Goal: Task Accomplishment & Management: Manage account settings

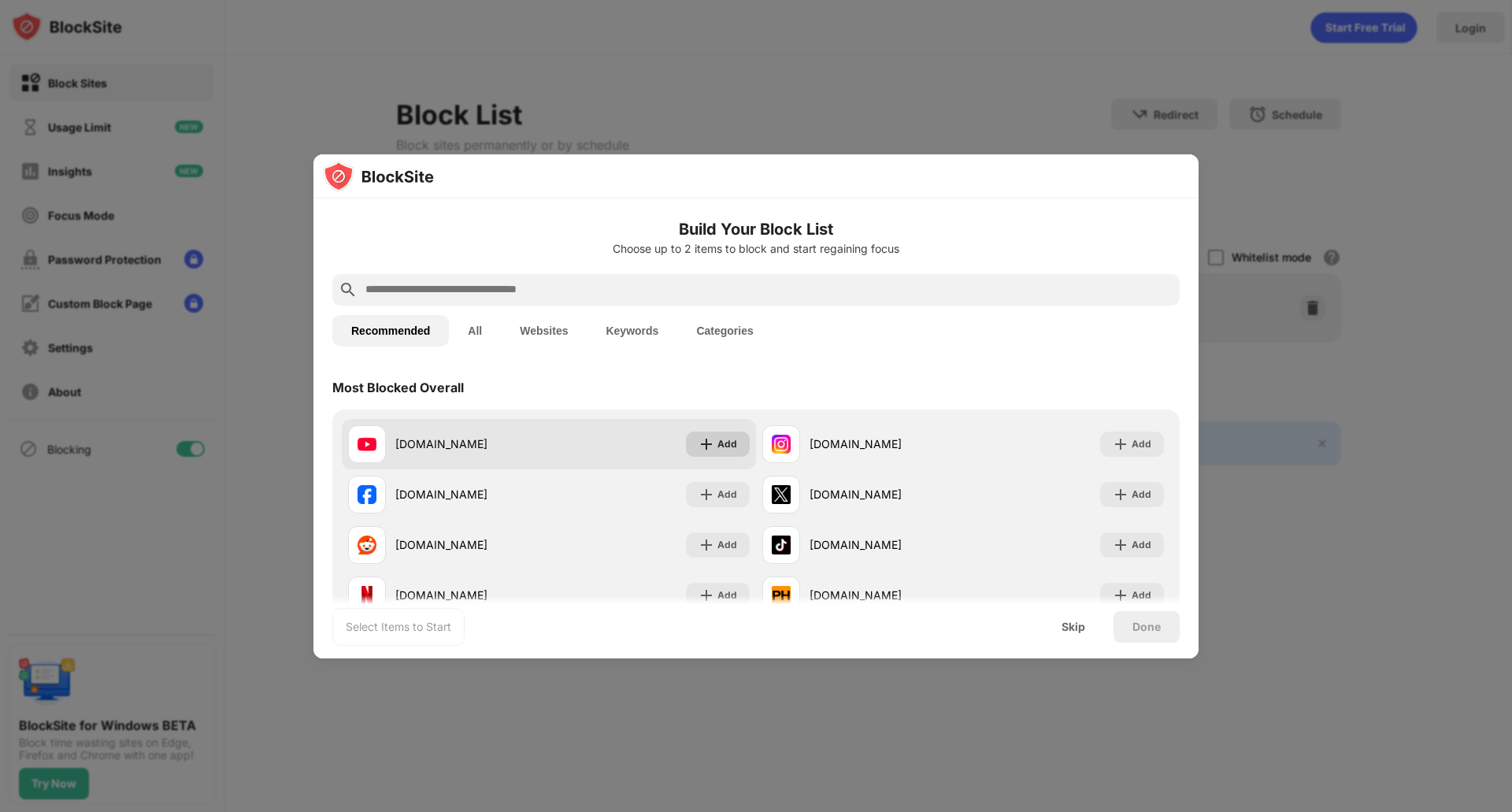
click at [705, 446] on div "Add" at bounding box center [717, 444] width 64 height 25
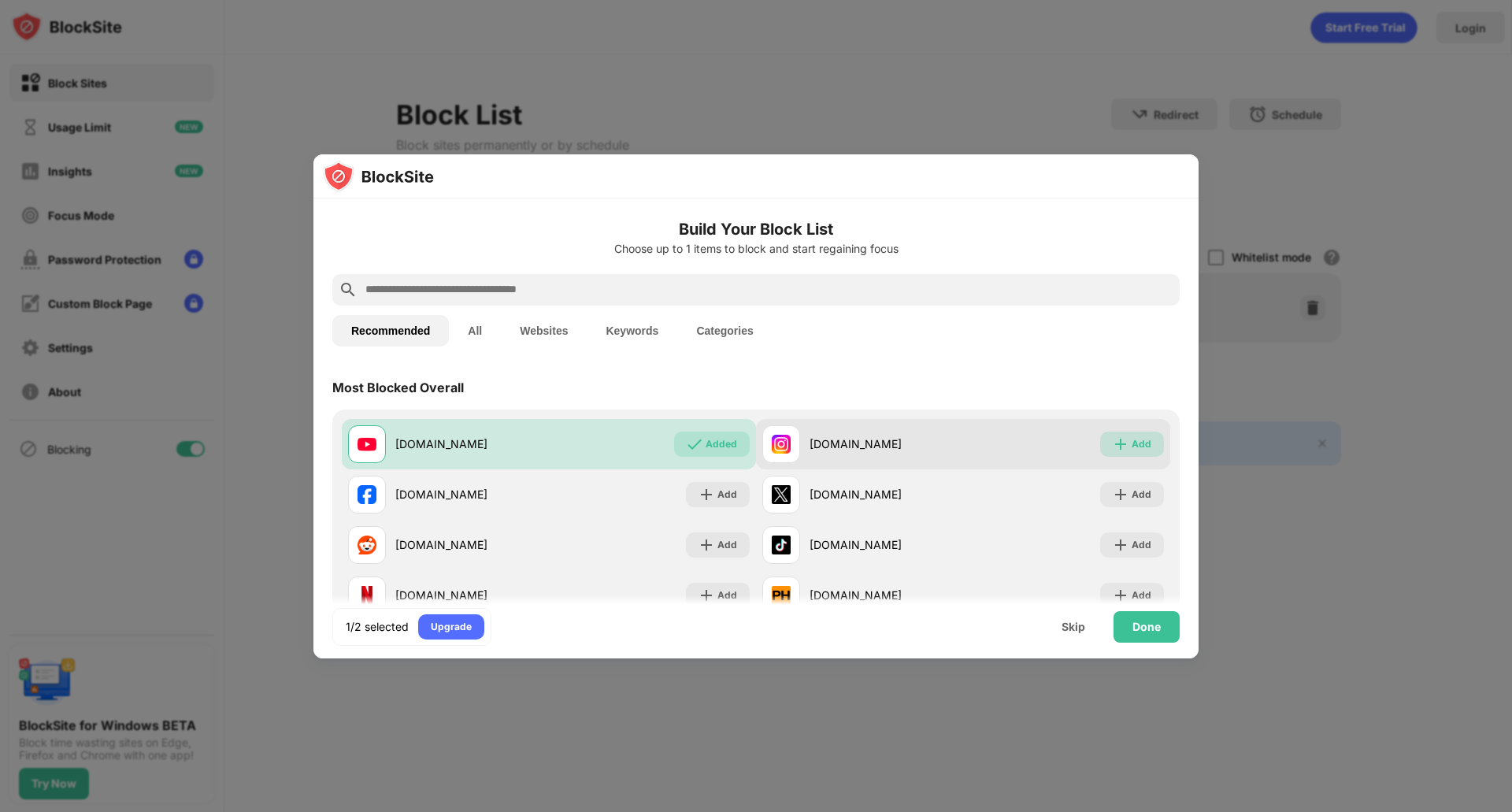
click at [1101, 433] on div "Add" at bounding box center [1132, 444] width 64 height 25
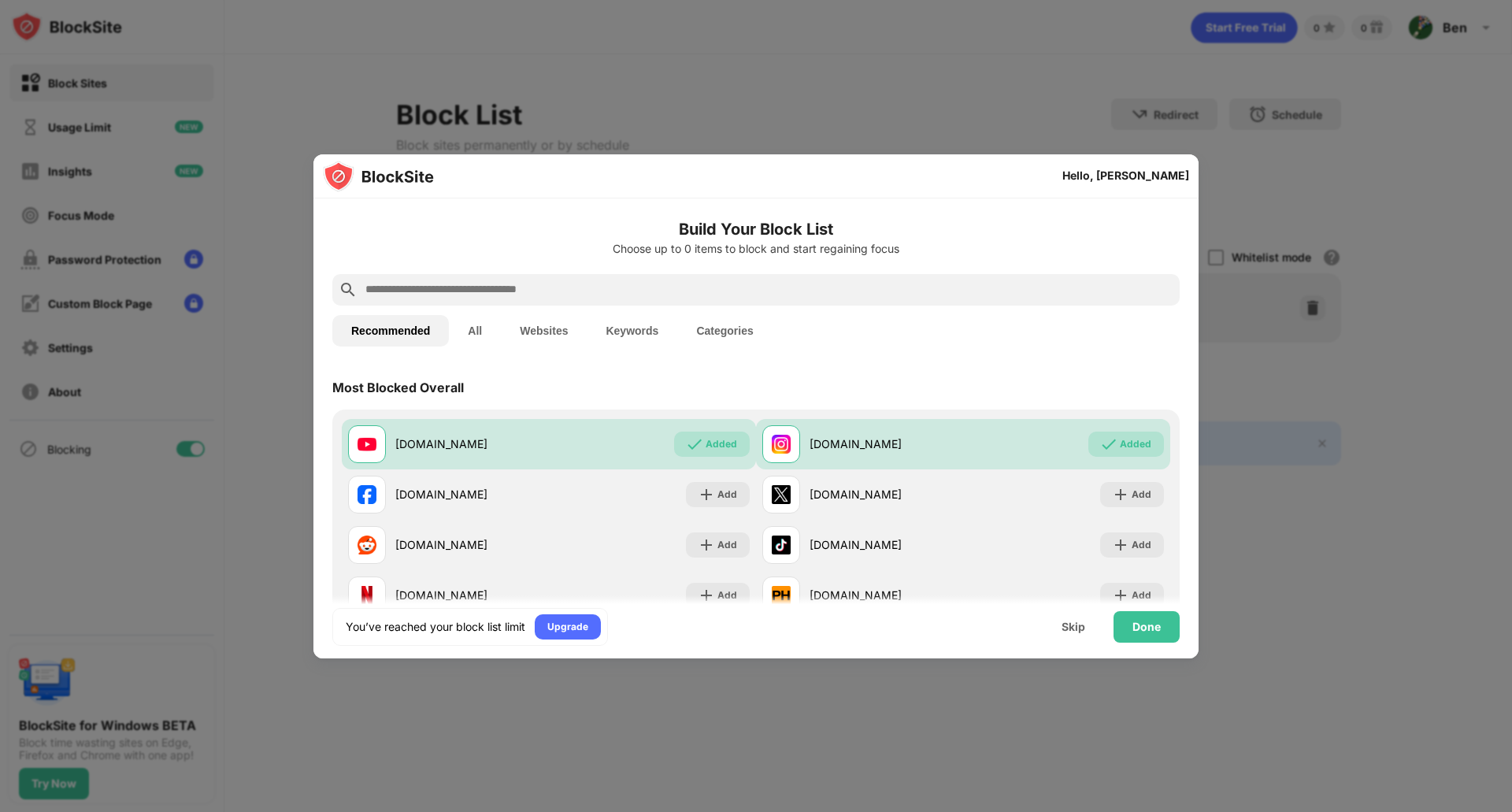
click at [541, 320] on button "Websites" at bounding box center [544, 330] width 86 height 31
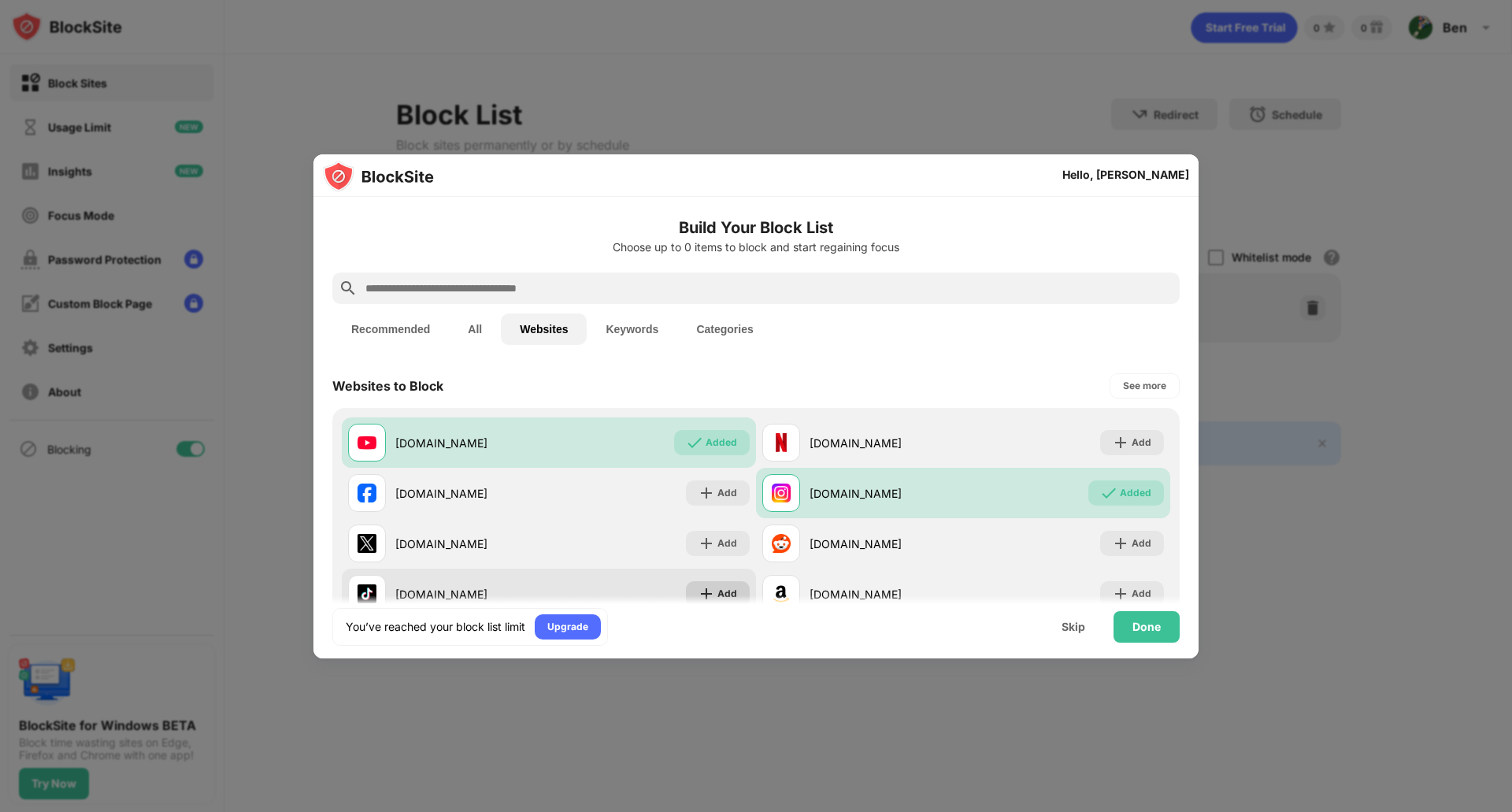
click at [719, 584] on div "Add" at bounding box center [717, 593] width 64 height 25
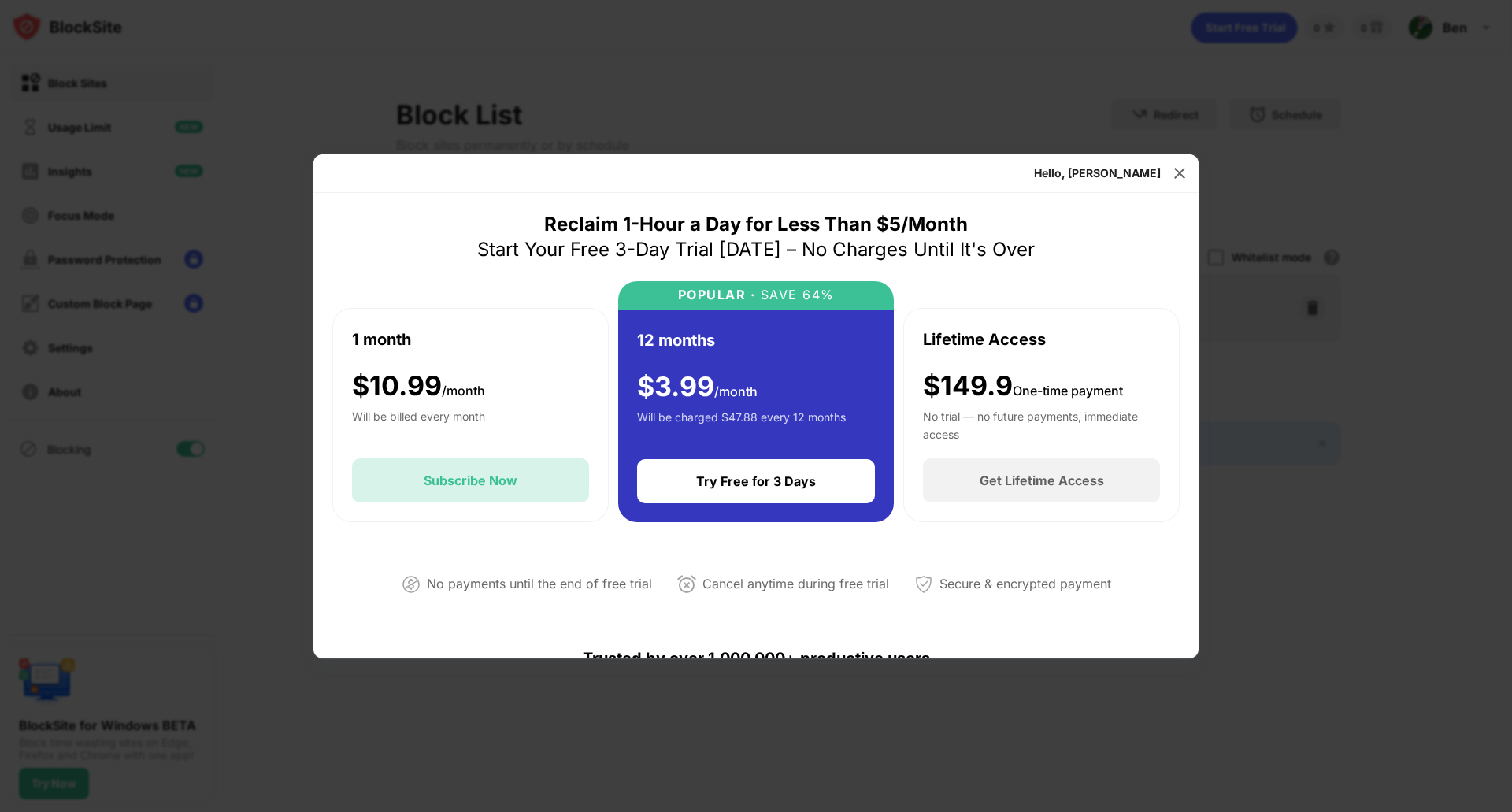
click at [526, 475] on div "Subscribe Now" at bounding box center [470, 480] width 237 height 44
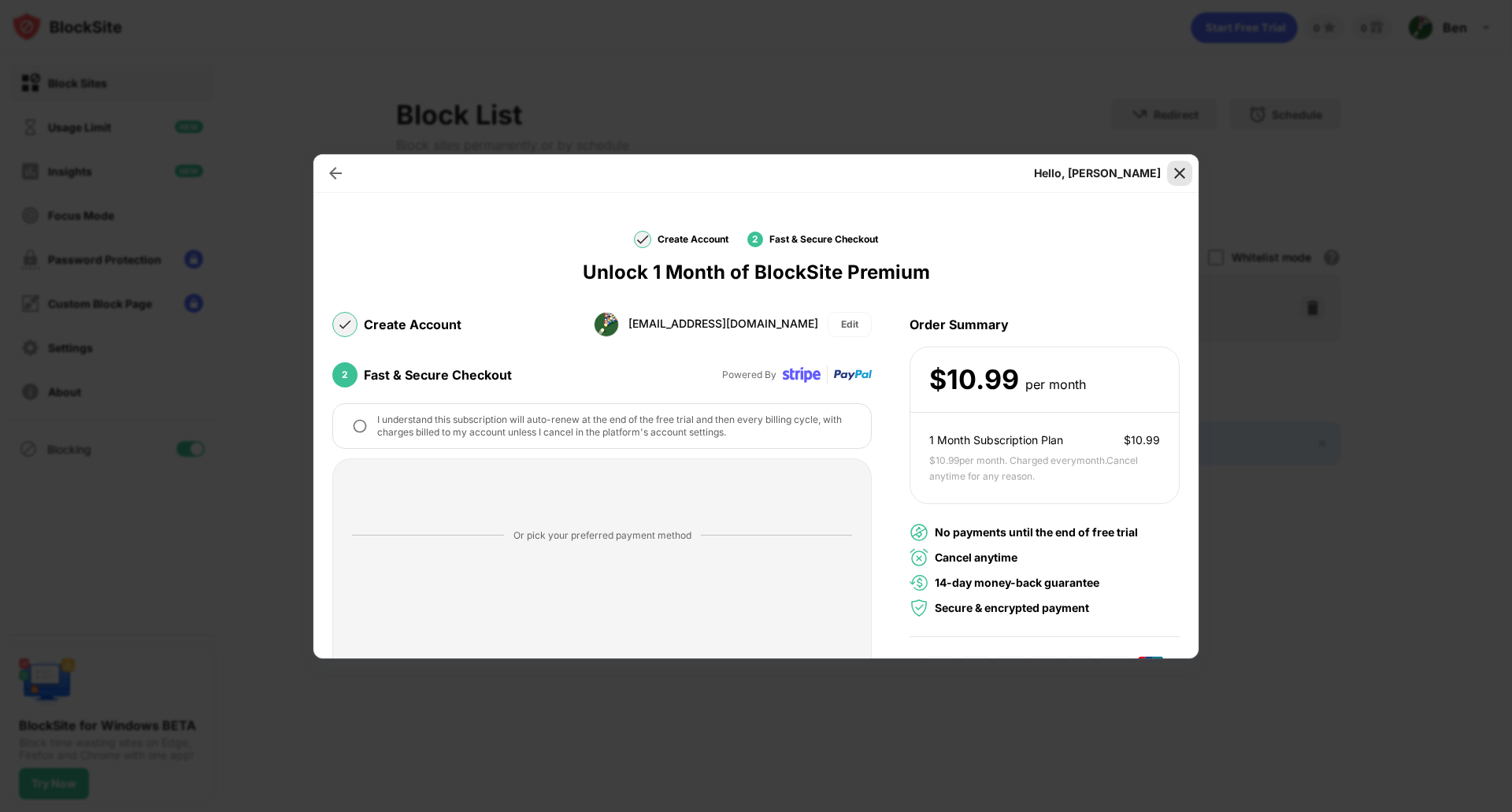
click at [1179, 176] on img at bounding box center [1180, 174] width 16 height 16
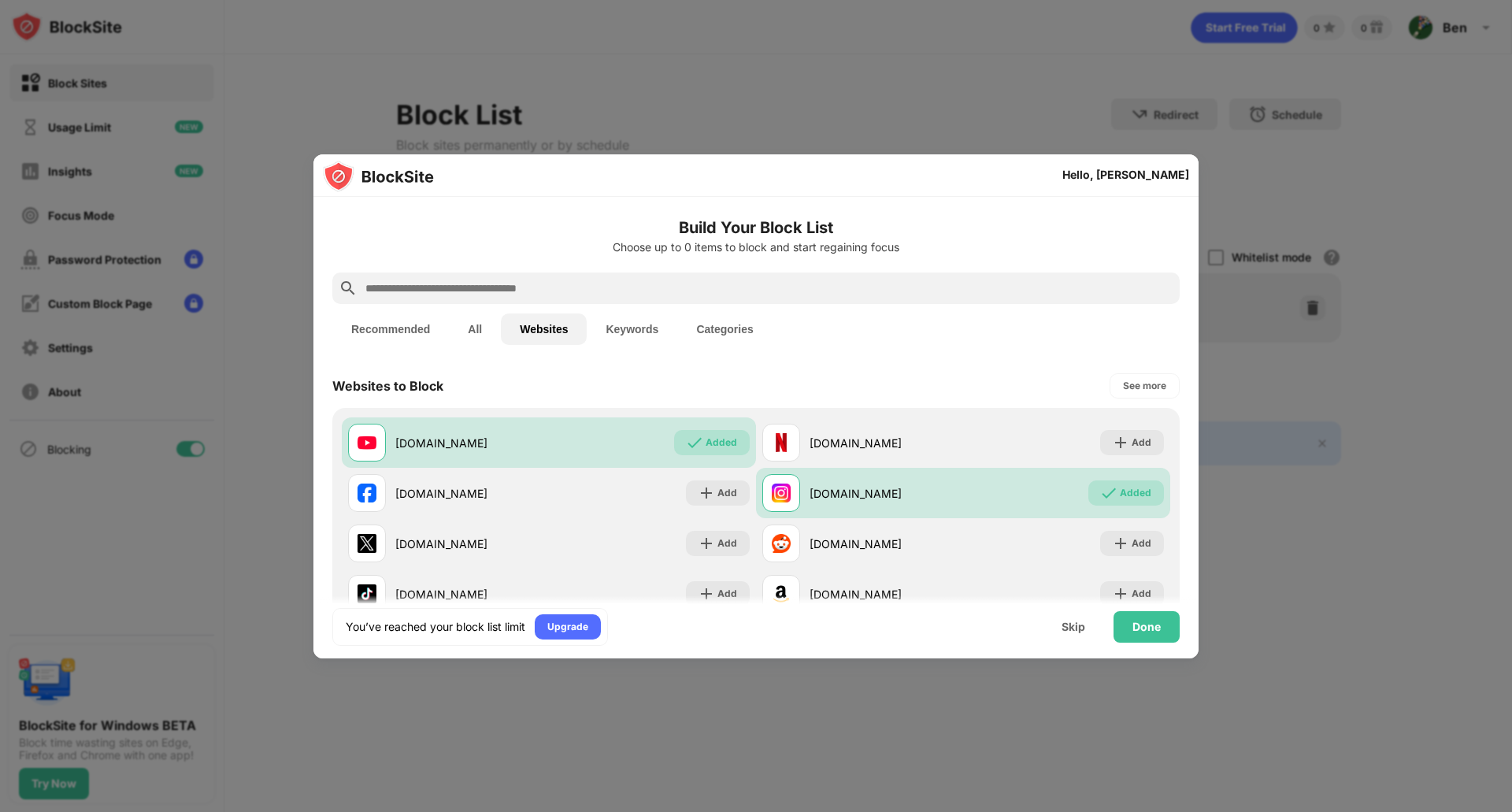
click at [1464, 16] on div at bounding box center [756, 406] width 1512 height 812
click at [1080, 630] on div "Skip" at bounding box center [1073, 627] width 23 height 13
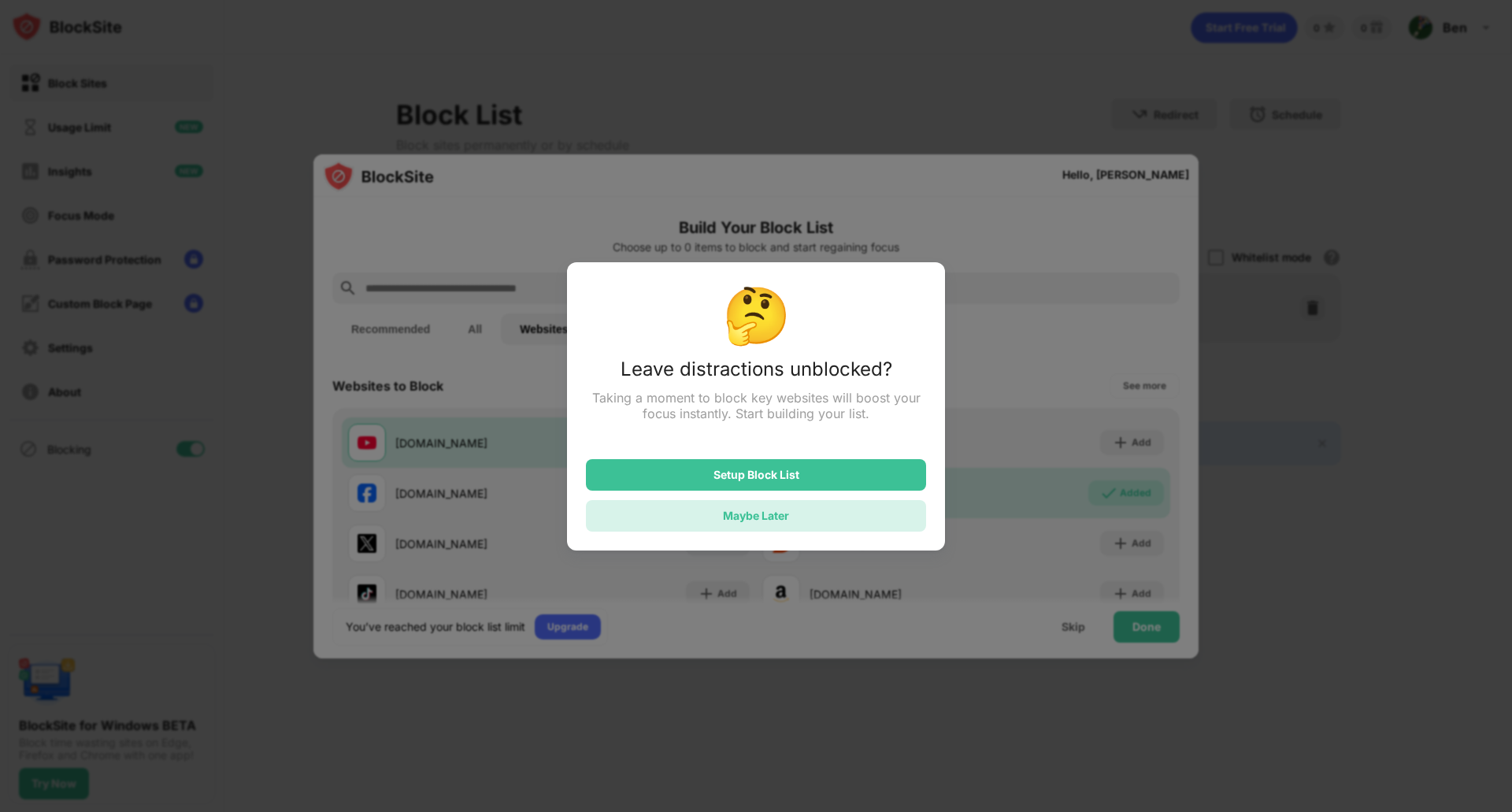
click at [811, 513] on div "Maybe Later" at bounding box center [756, 516] width 340 height 31
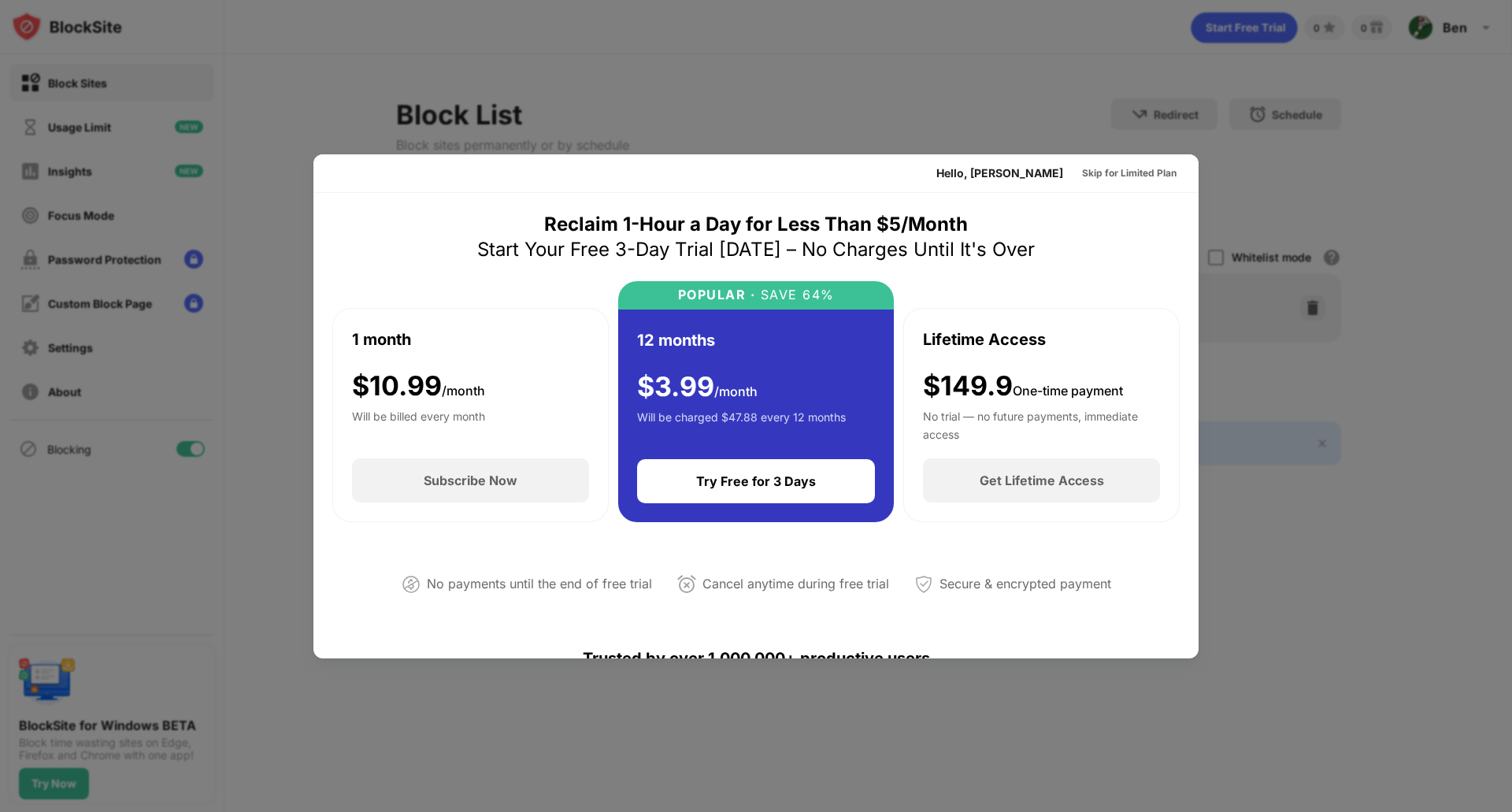
click at [976, 126] on div at bounding box center [756, 406] width 1512 height 812
click at [1107, 174] on div "Skip for Limited Plan" at bounding box center [1129, 174] width 94 height 16
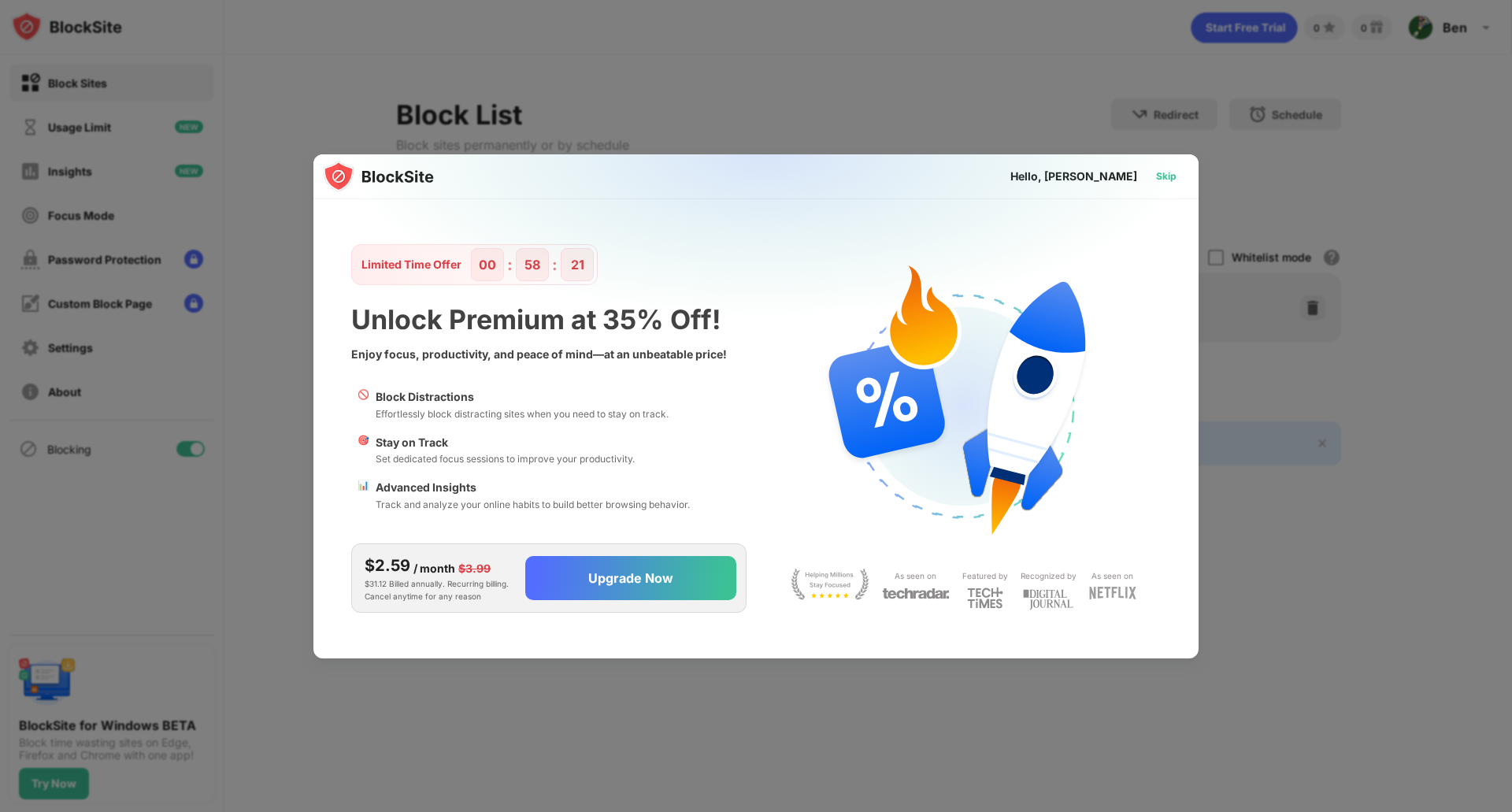
click at [1156, 176] on div "Skip" at bounding box center [1166, 177] width 20 height 16
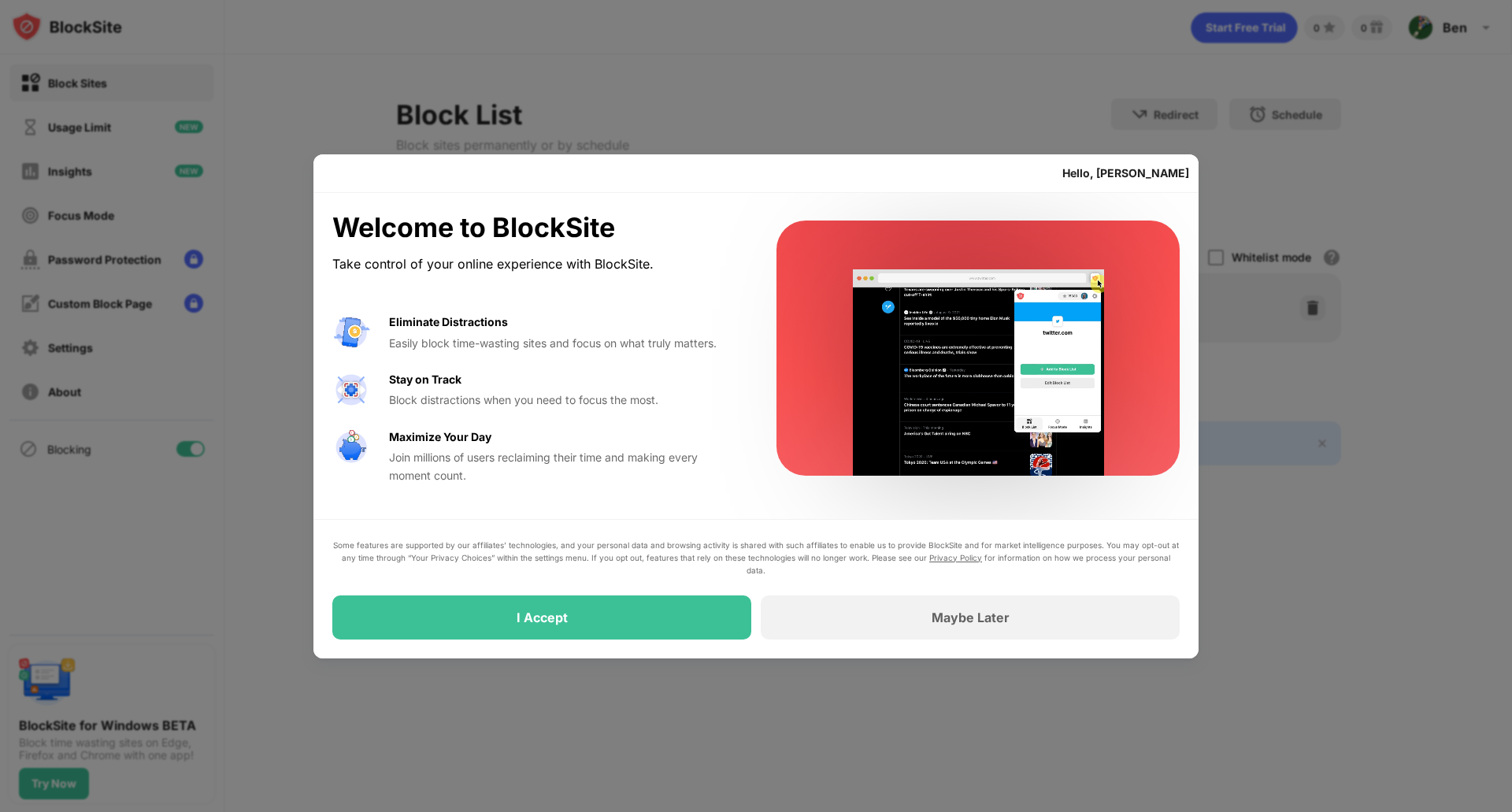
click at [1422, 72] on div at bounding box center [756, 406] width 1512 height 812
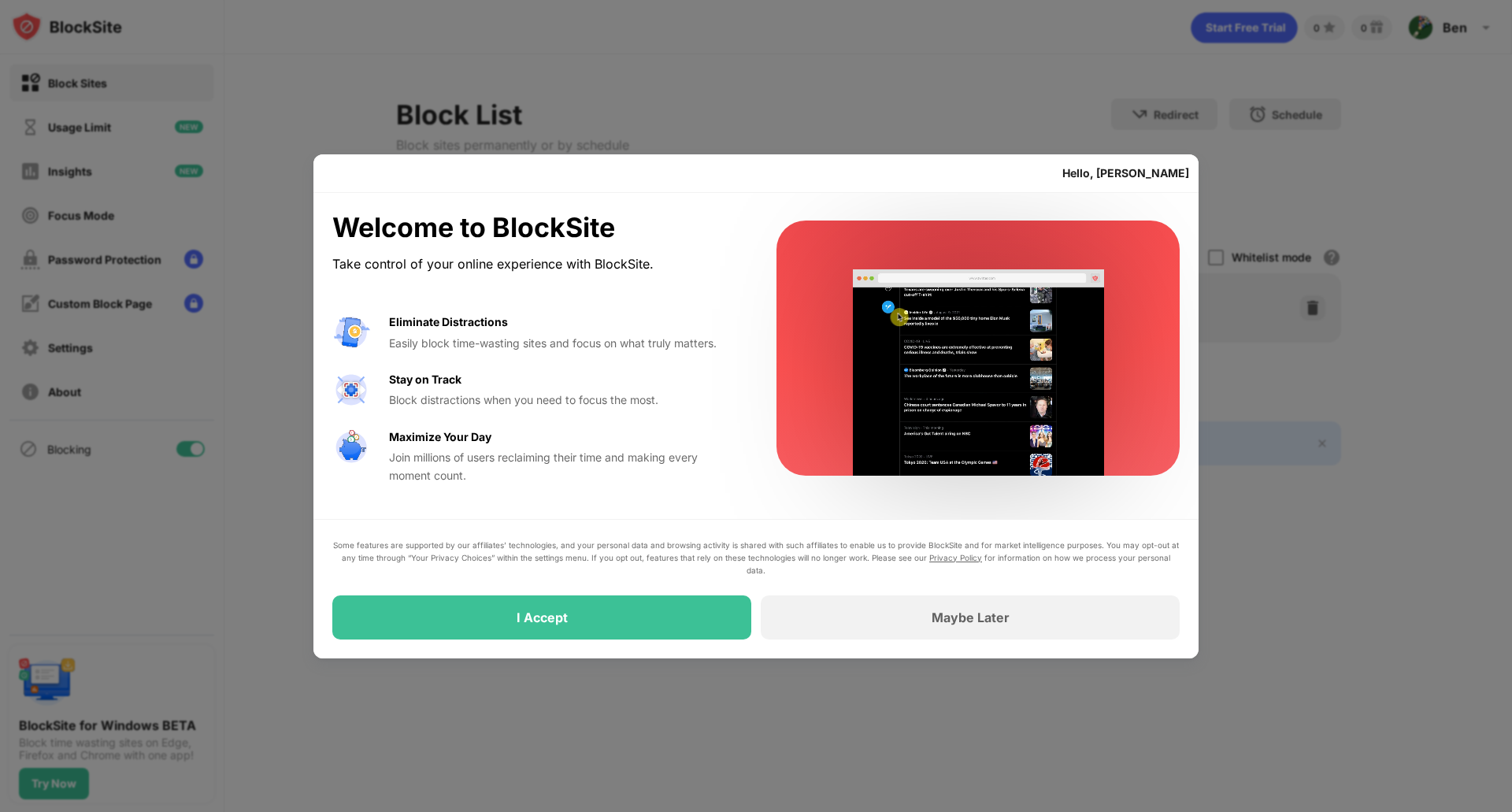
click at [950, 592] on div "Some features are supported by our affiliates’ technologies, and your personal …" at bounding box center [756, 589] width 847 height 101
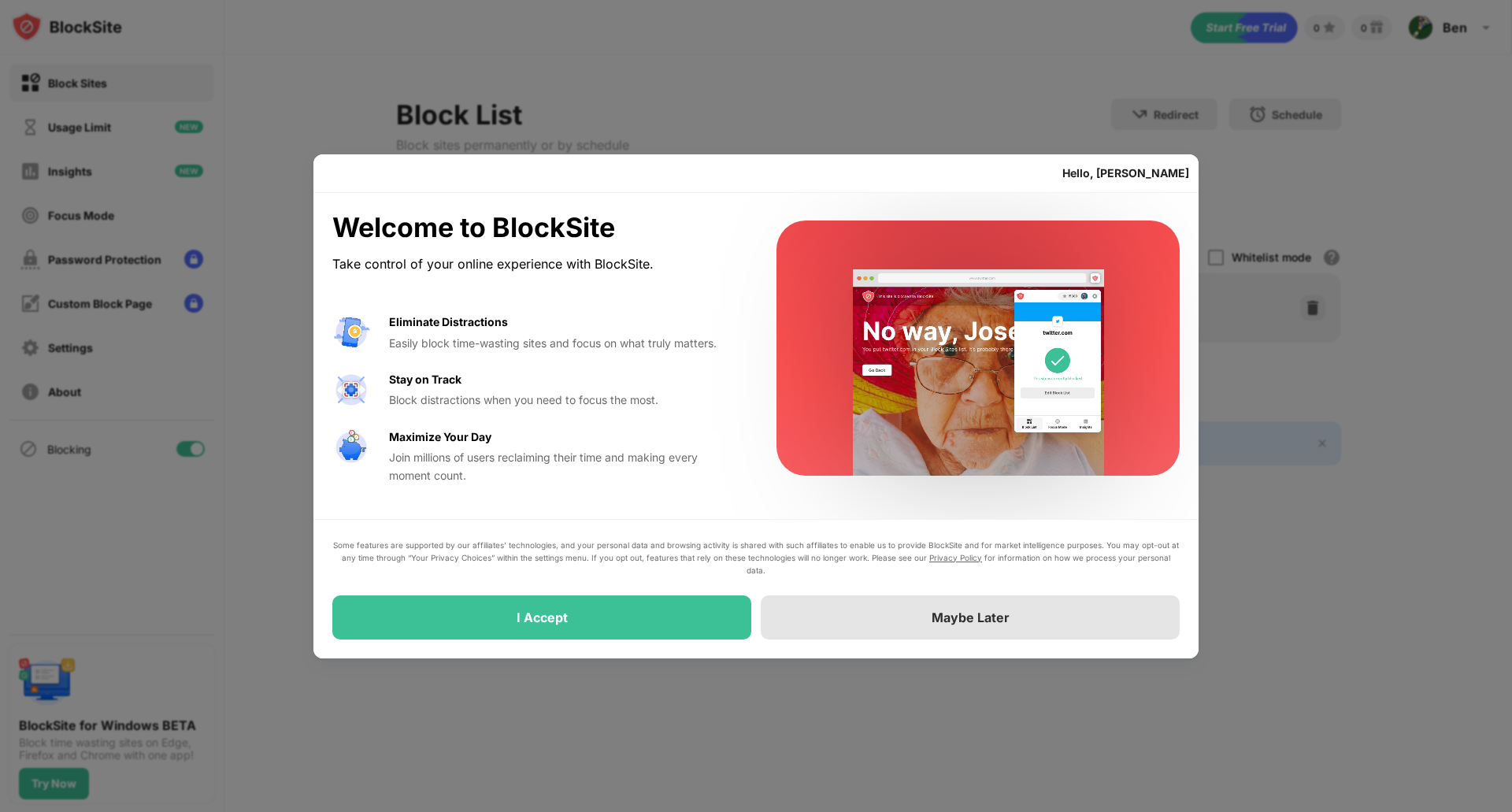
click at [952, 621] on div "Maybe Later" at bounding box center [971, 617] width 78 height 16
